Goal: Task Accomplishment & Management: Use online tool/utility

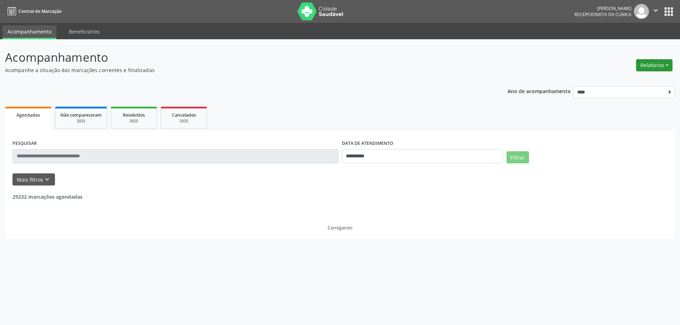
click at [663, 67] on button "Relatórios" at bounding box center [655, 65] width 36 height 12
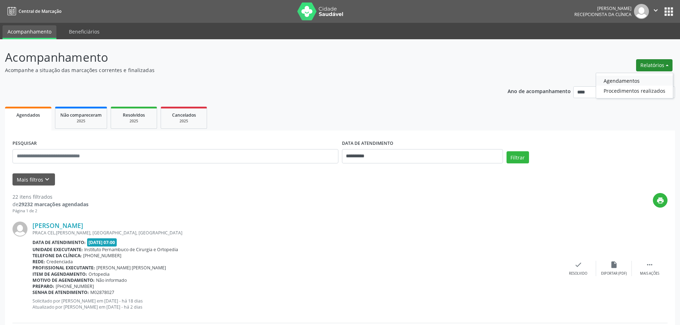
click at [640, 81] on link "Agendamentos" at bounding box center [634, 81] width 77 height 10
select select "*"
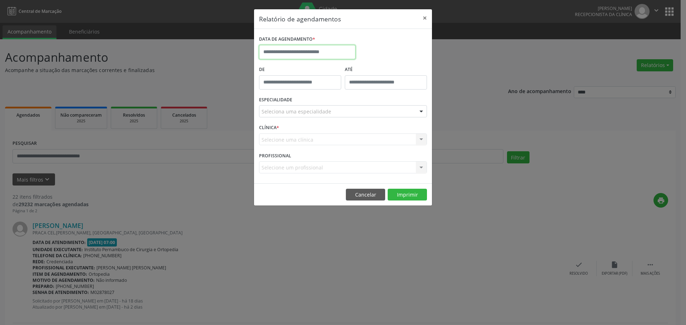
click at [332, 50] on input "text" at bounding box center [307, 52] width 96 height 14
click at [284, 90] on span "1" at bounding box center [282, 90] width 14 height 14
type input "**********"
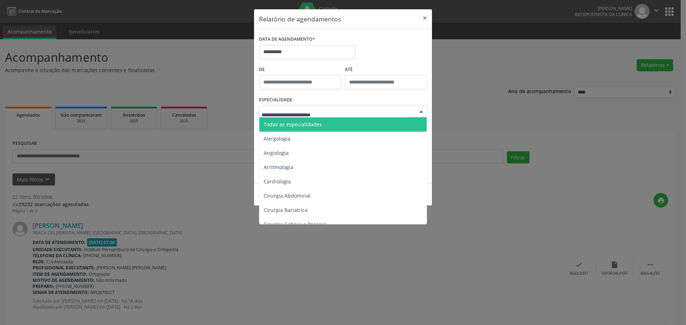
click at [315, 124] on span "Todas as especialidades" at bounding box center [293, 124] width 58 height 7
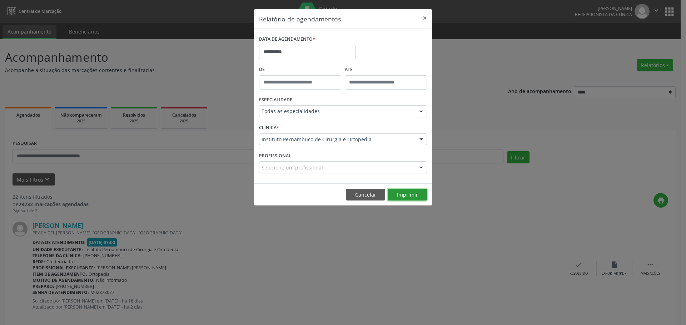
click at [415, 195] on button "Imprimir" at bounding box center [407, 195] width 39 height 12
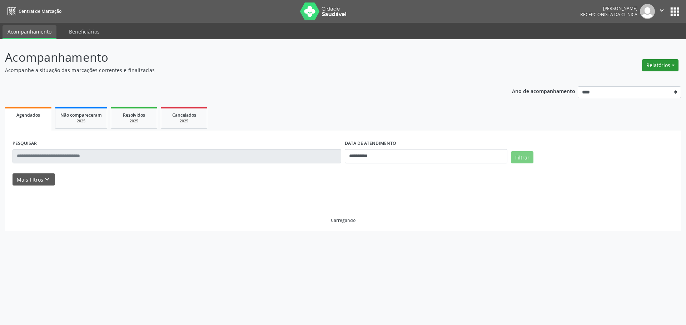
drag, startPoint x: 0, startPoint y: 0, endPoint x: 649, endPoint y: 70, distance: 653.2
click at [654, 66] on button "Relatórios" at bounding box center [660, 65] width 36 height 12
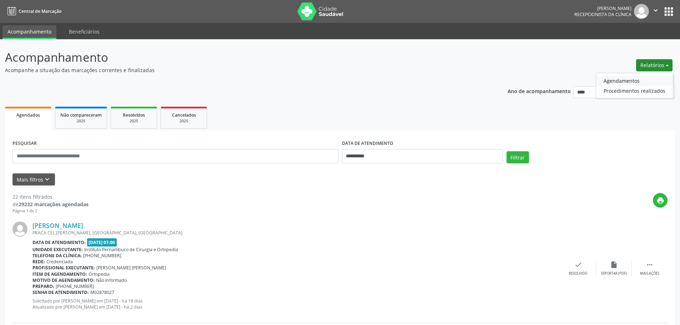
click at [642, 78] on link "Agendamentos" at bounding box center [634, 81] width 77 height 10
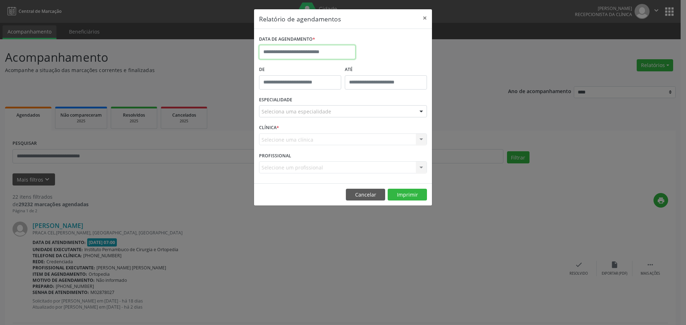
click at [313, 51] on input "text" at bounding box center [307, 52] width 96 height 14
click at [281, 91] on span "1" at bounding box center [282, 90] width 14 height 14
type input "**********"
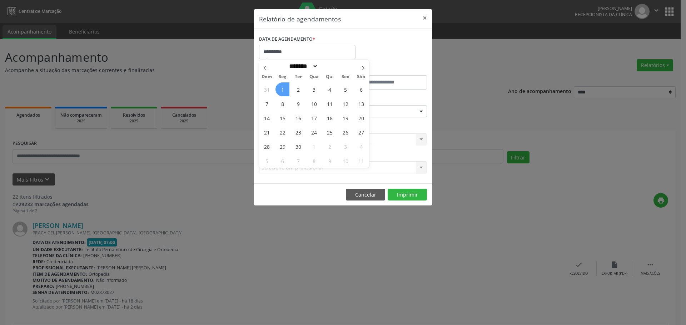
click at [281, 91] on span "1" at bounding box center [282, 90] width 14 height 14
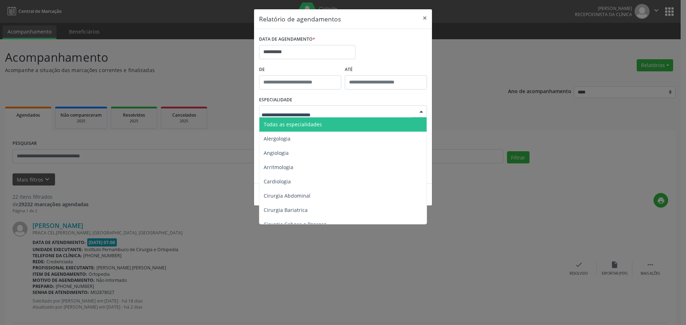
click at [309, 121] on span "Todas as especialidades" at bounding box center [293, 124] width 58 height 7
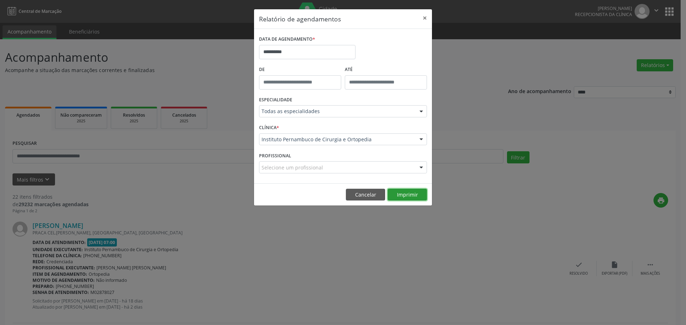
click at [411, 196] on button "Imprimir" at bounding box center [407, 195] width 39 height 12
